Goal: Use online tool/utility: Utilize a website feature to perform a specific function

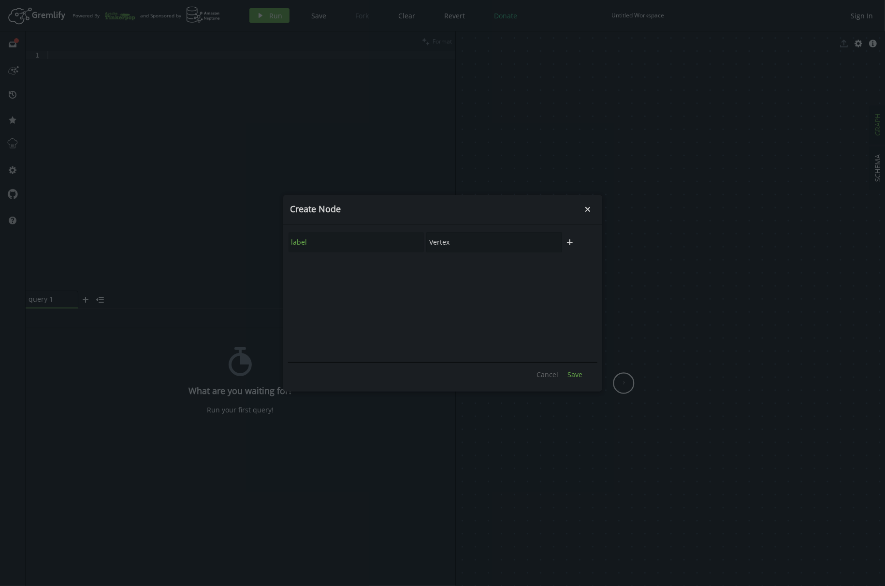
click at [576, 371] on span "Save" at bounding box center [575, 374] width 15 height 9
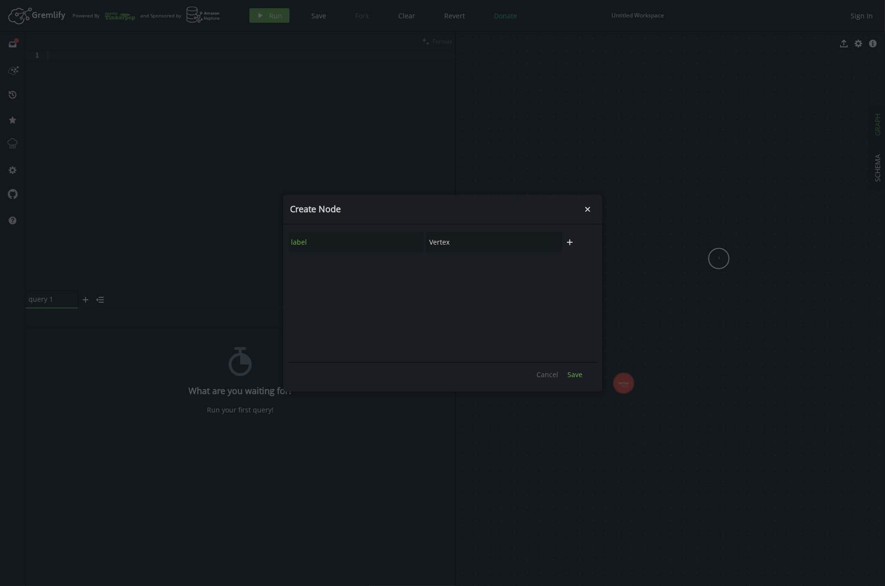
click at [580, 368] on button "Save" at bounding box center [575, 374] width 25 height 15
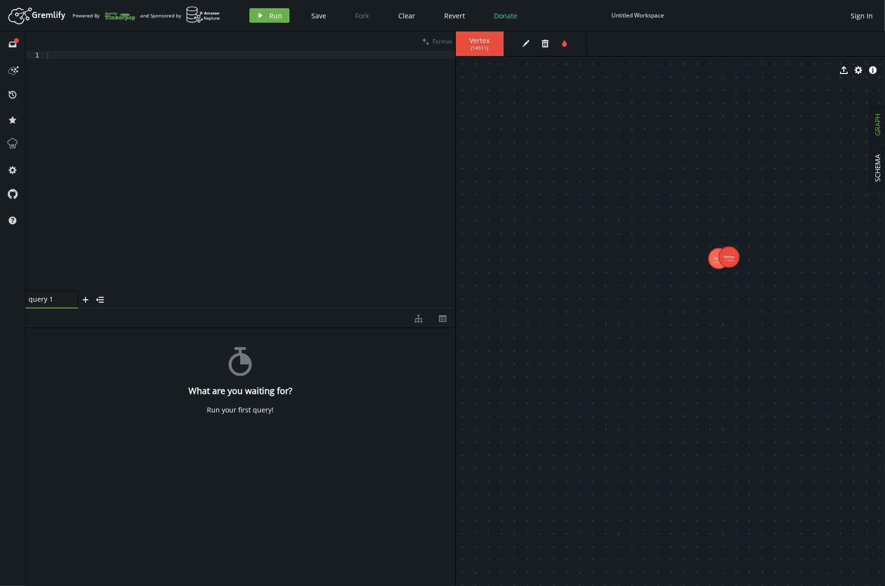
drag, startPoint x: 630, startPoint y: 381, endPoint x: 664, endPoint y: 322, distance: 67.6
click at [189, 18] on img at bounding box center [203, 14] width 34 height 17
click at [42, 14] on icon at bounding box center [48, 15] width 33 height 9
click at [10, 162] on button "cog" at bounding box center [12, 169] width 15 height 15
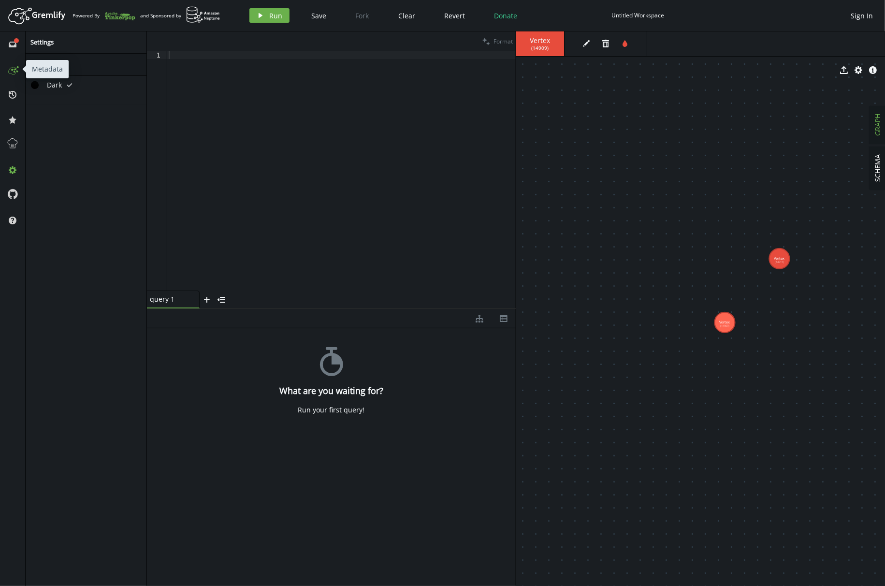
click at [15, 72] on circle at bounding box center [14, 71] width 1 height 1
click at [320, 19] on span "Save" at bounding box center [318, 15] width 15 height 9
click at [874, 169] on span "SCHEMA" at bounding box center [877, 169] width 9 height 28
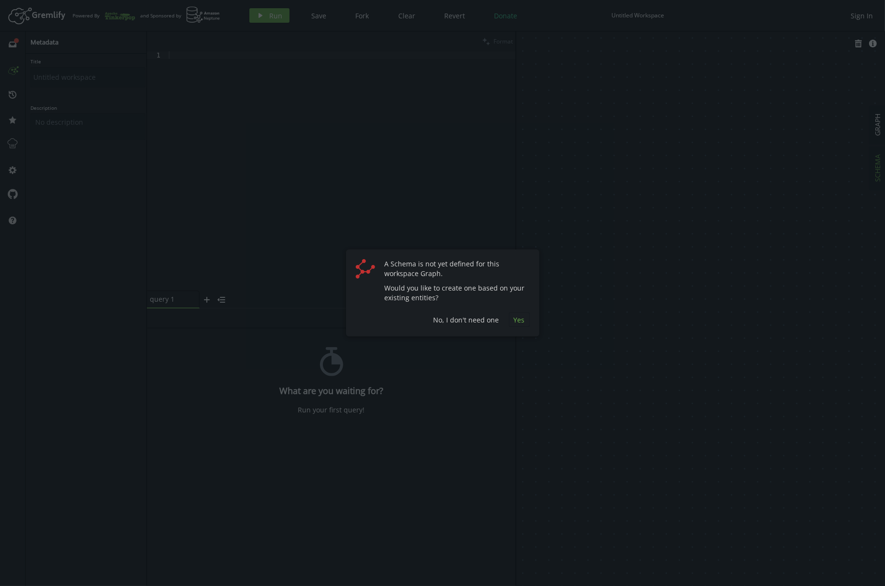
click at [519, 319] on span "Yes" at bounding box center [519, 319] width 11 height 9
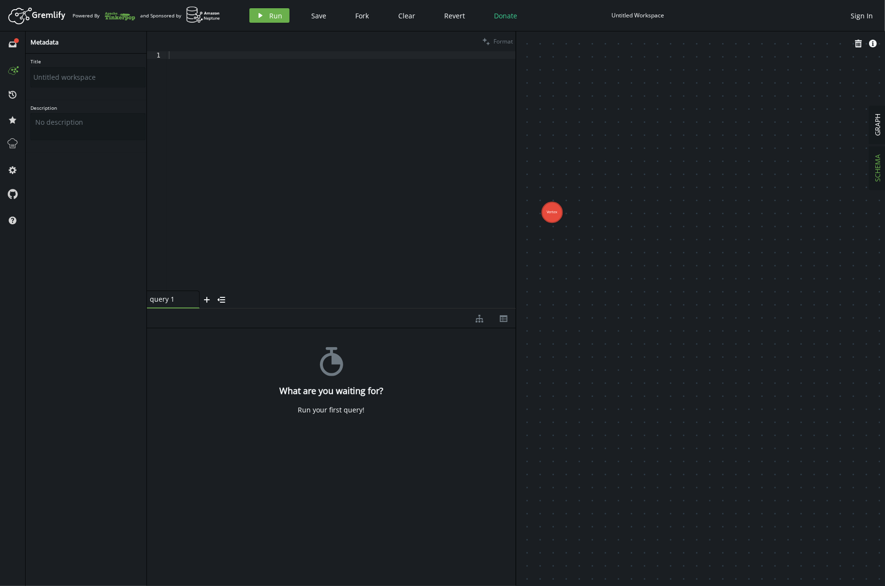
drag, startPoint x: 817, startPoint y: 145, endPoint x: 870, endPoint y: 323, distance: 186.0
drag, startPoint x: 680, startPoint y: 224, endPoint x: 754, endPoint y: 241, distance: 75.9
click at [878, 124] on span "GRAPH" at bounding box center [877, 125] width 9 height 22
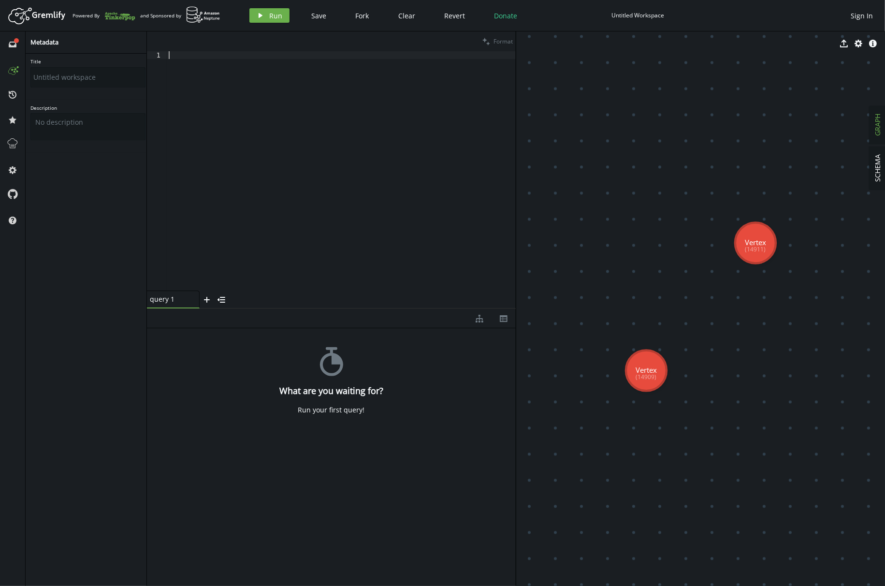
click at [322, 232] on div at bounding box center [341, 178] width 349 height 255
